Goal: Task Accomplishment & Management: Manage account settings

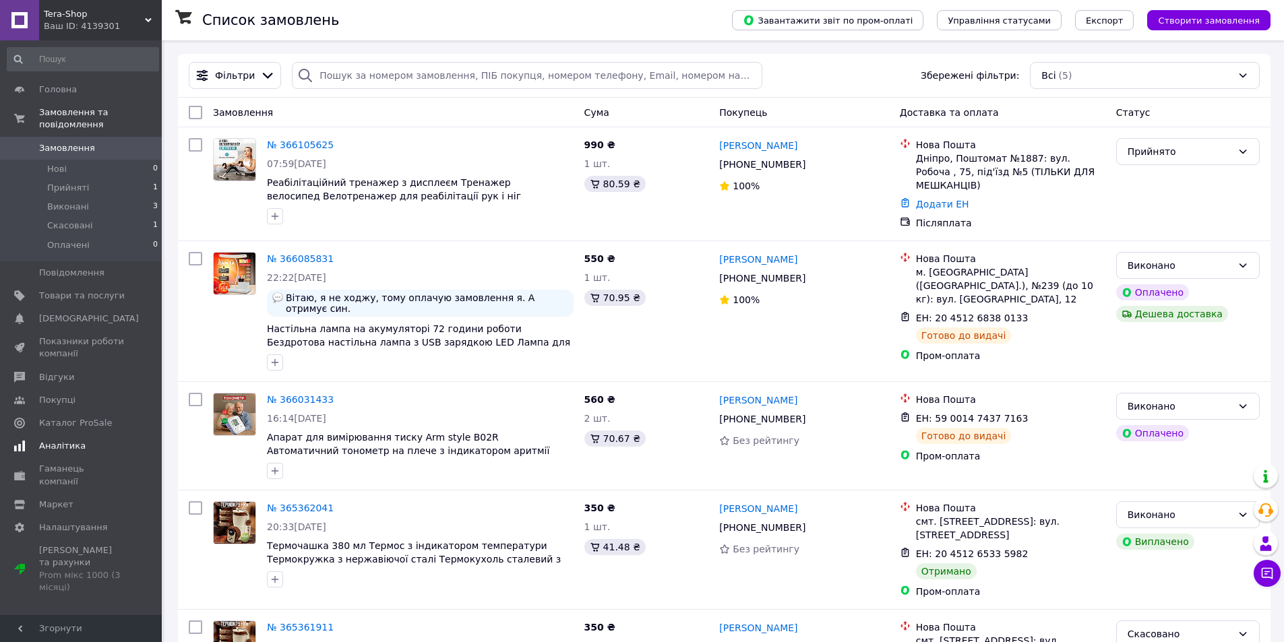
click at [72, 440] on span "Аналітика" at bounding box center [62, 446] width 46 height 12
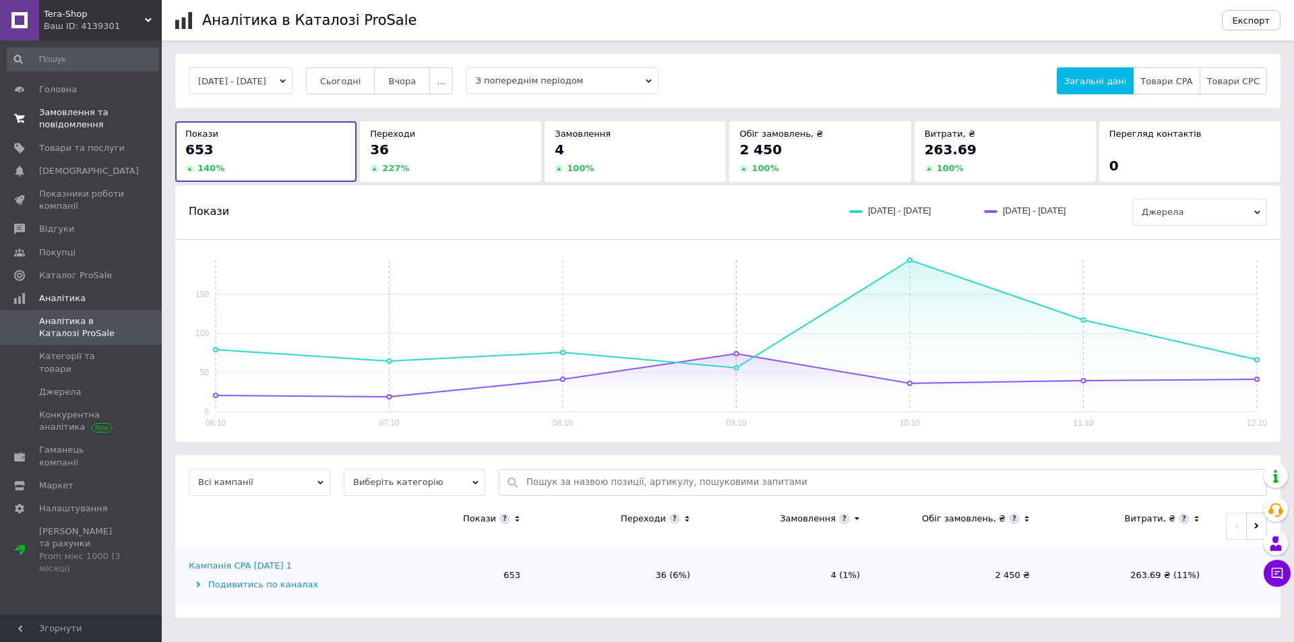
click at [80, 117] on span "Замовлення та повідомлення" at bounding box center [82, 118] width 86 height 24
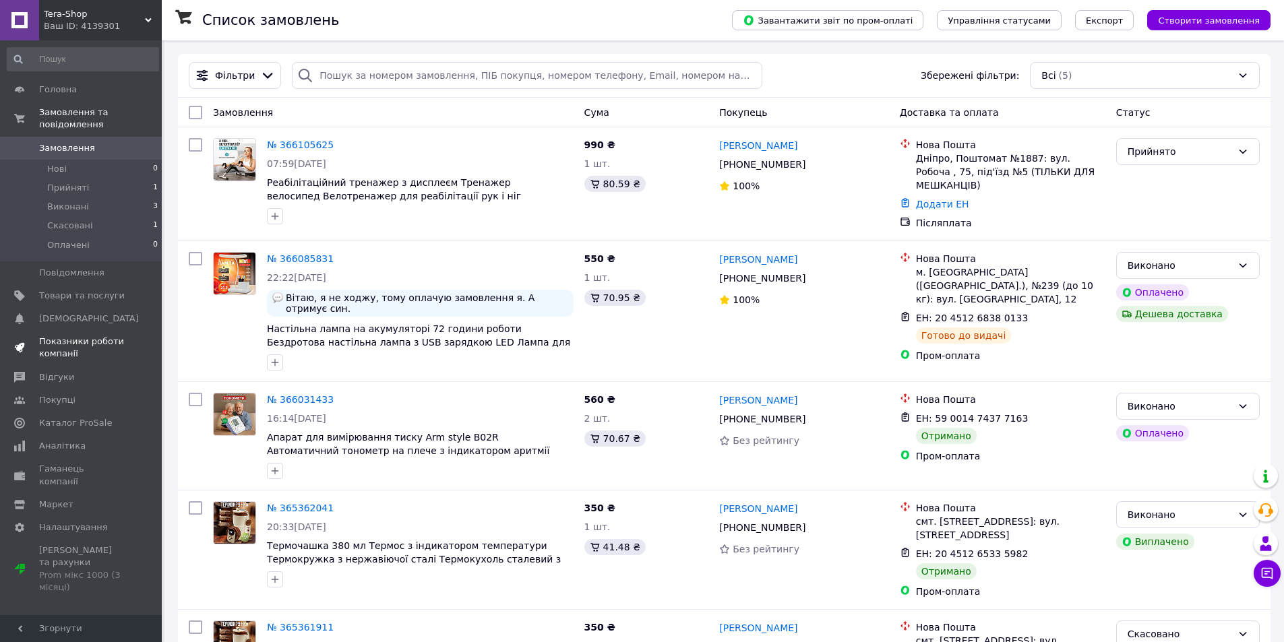
click at [79, 336] on span "Показники роботи компанії" at bounding box center [82, 348] width 86 height 24
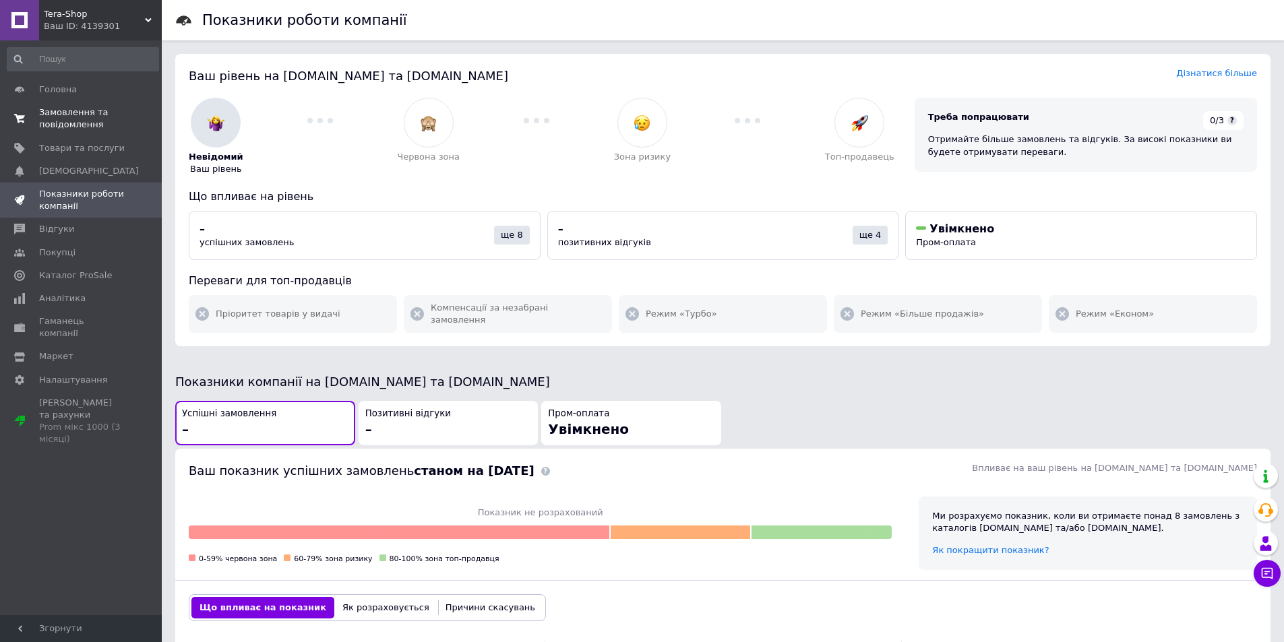
click at [80, 127] on span "Замовлення та повідомлення" at bounding box center [82, 118] width 86 height 24
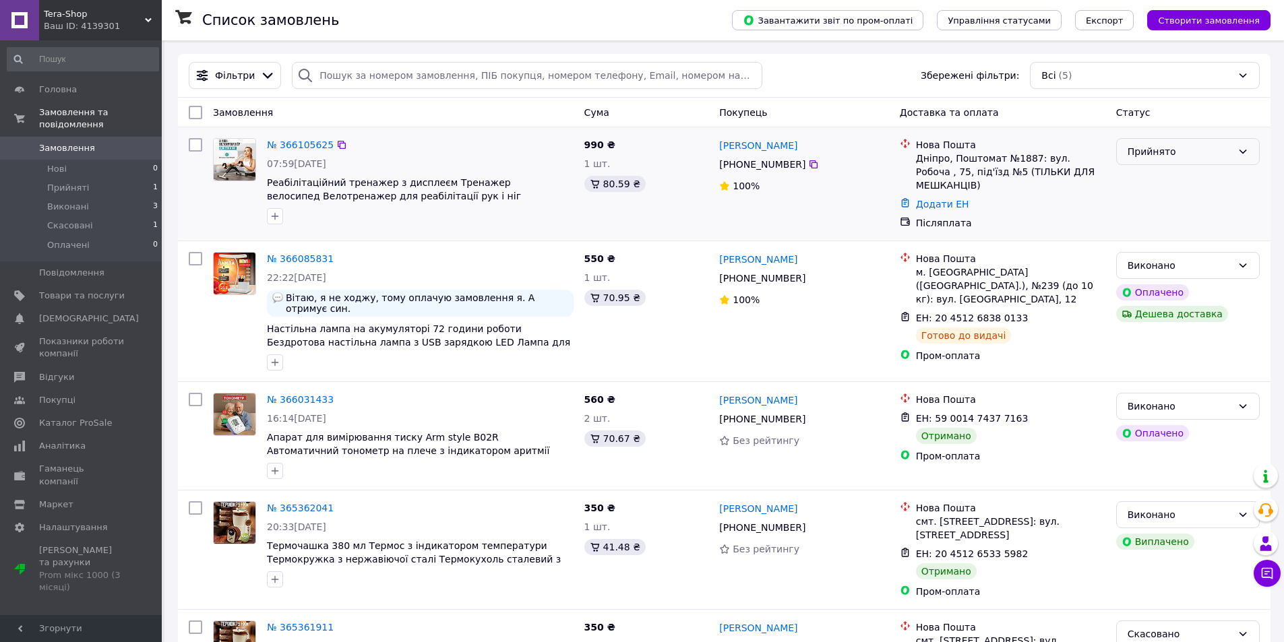
click at [1186, 144] on div "Прийнято" at bounding box center [1188, 151] width 144 height 27
click at [67, 440] on span "Аналітика" at bounding box center [62, 446] width 46 height 12
